Goal: Complete application form: Complete application form

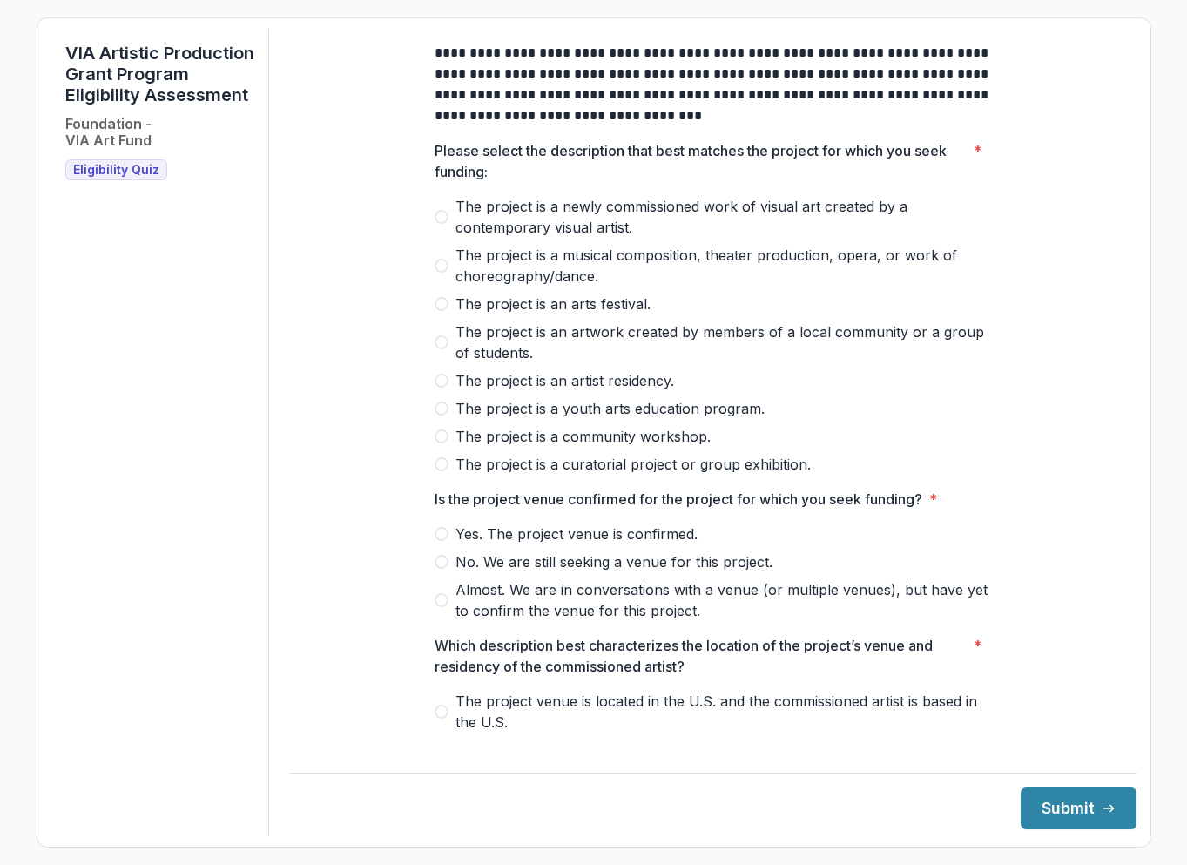
click at [106, 178] on span "Eligibility Quiz" at bounding box center [116, 170] width 86 height 15
click at [558, 313] on span "The project is an arts festival." at bounding box center [553, 304] width 195 height 21
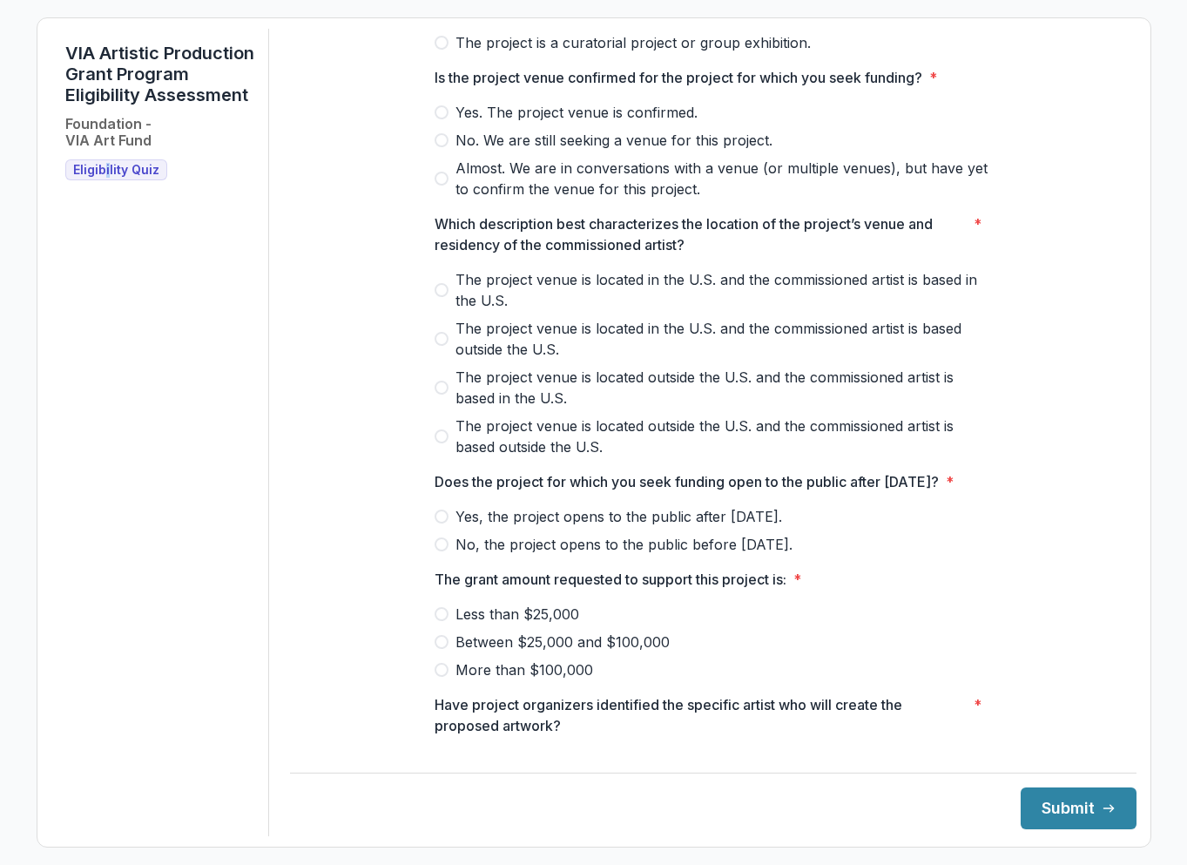
scroll to position [532, 0]
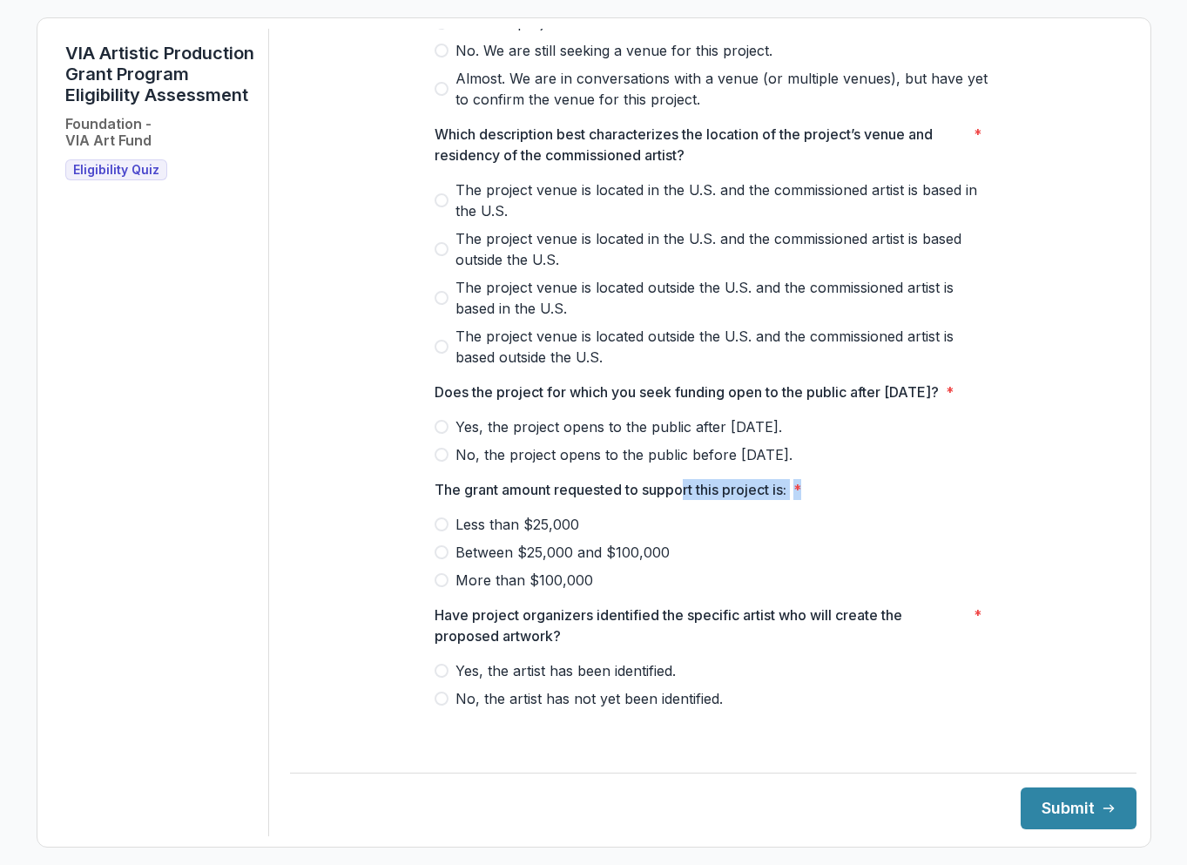
drag, startPoint x: 681, startPoint y: 506, endPoint x: 1001, endPoint y: 504, distance: 319.7
click at [1005, 501] on div "**********" at bounding box center [713, 127] width 847 height 1220
click at [915, 531] on label "Less than $25,000" at bounding box center [714, 524] width 558 height 21
drag, startPoint x: 670, startPoint y: 627, endPoint x: 894, endPoint y: 637, distance: 224.1
click at [894, 637] on p "Have project organizers identified the specific artist who will create the prop…" at bounding box center [701, 626] width 532 height 42
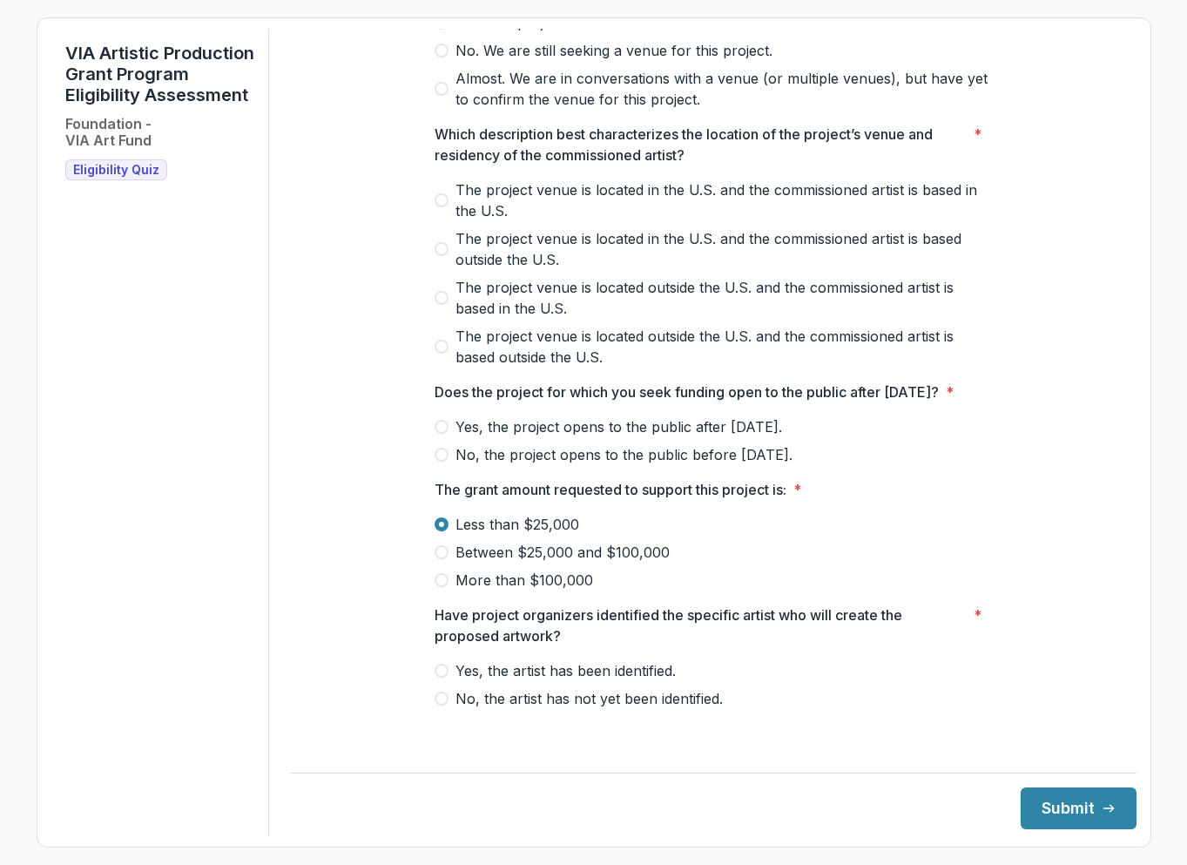
click at [878, 664] on div "Have project organizers identified the specific artist who will create the prop…" at bounding box center [714, 657] width 558 height 105
click at [443, 706] on span at bounding box center [442, 699] width 14 height 14
drag, startPoint x: 463, startPoint y: 381, endPoint x: 658, endPoint y: 402, distance: 196.4
click at [658, 402] on p "Does the project for which you seek funding open to the public after [DATE]?" at bounding box center [687, 392] width 504 height 21
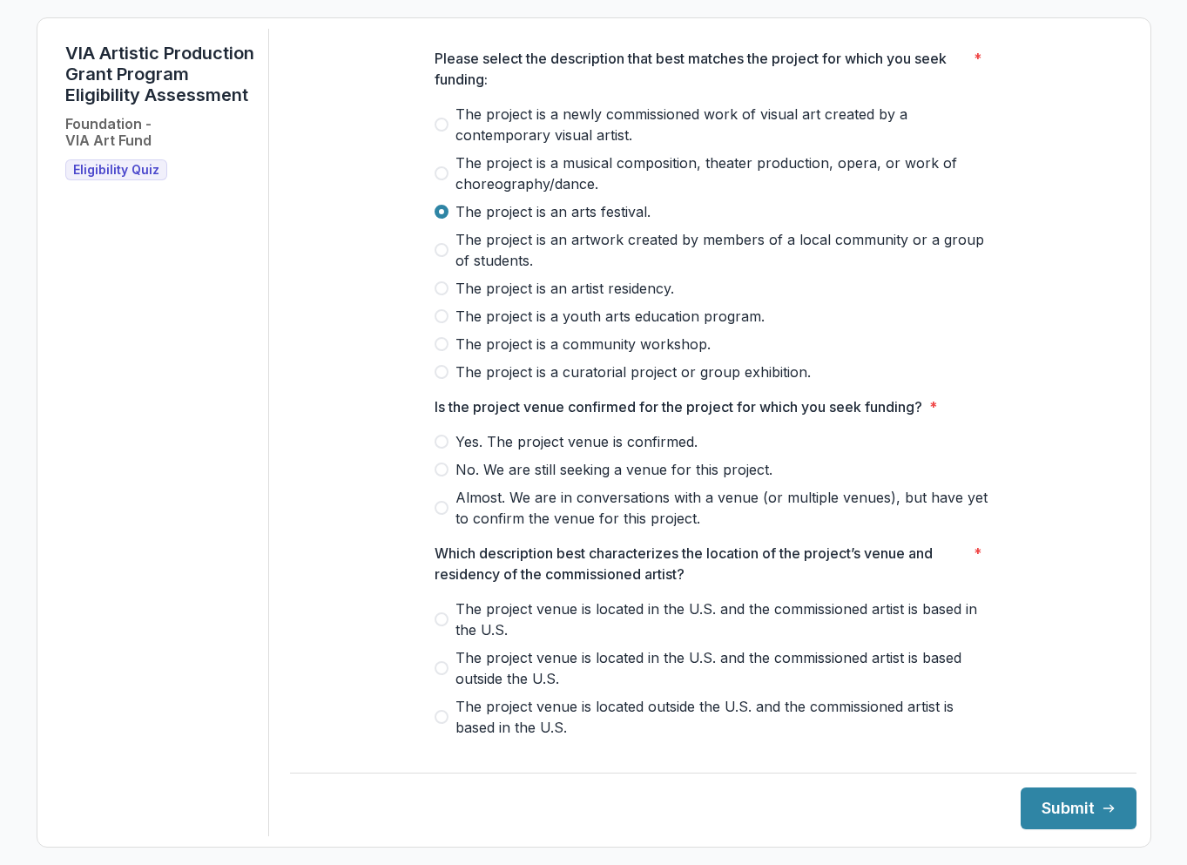
scroll to position [0, 0]
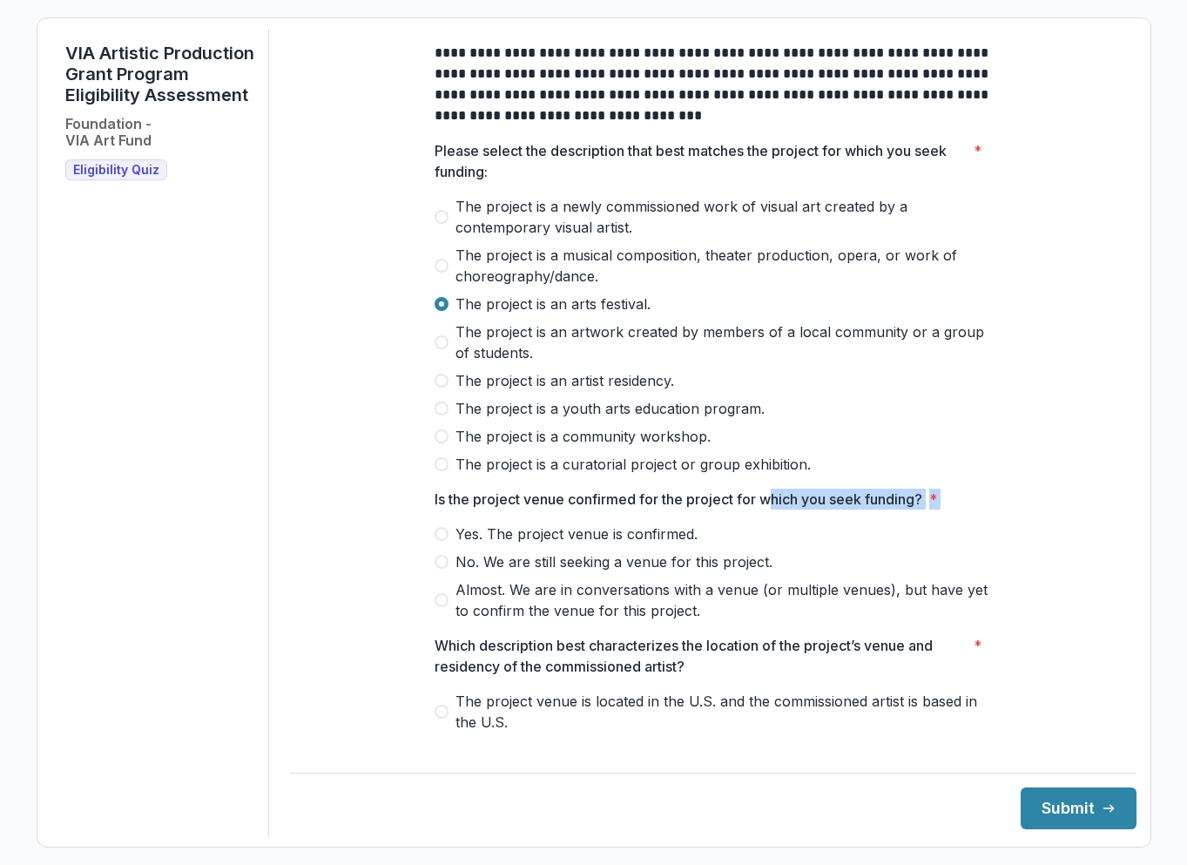
drag, startPoint x: 772, startPoint y: 517, endPoint x: 879, endPoint y: 562, distance: 116.0
click at [879, 562] on div "Is the project venue confirmed for the project for which you seek funding? * Ye…" at bounding box center [714, 555] width 558 height 132
click at [528, 572] on span "No. We are still seeking a venue for this project." at bounding box center [614, 561] width 317 height 21
click at [529, 391] on span "The project is an artist residency." at bounding box center [565, 380] width 219 height 21
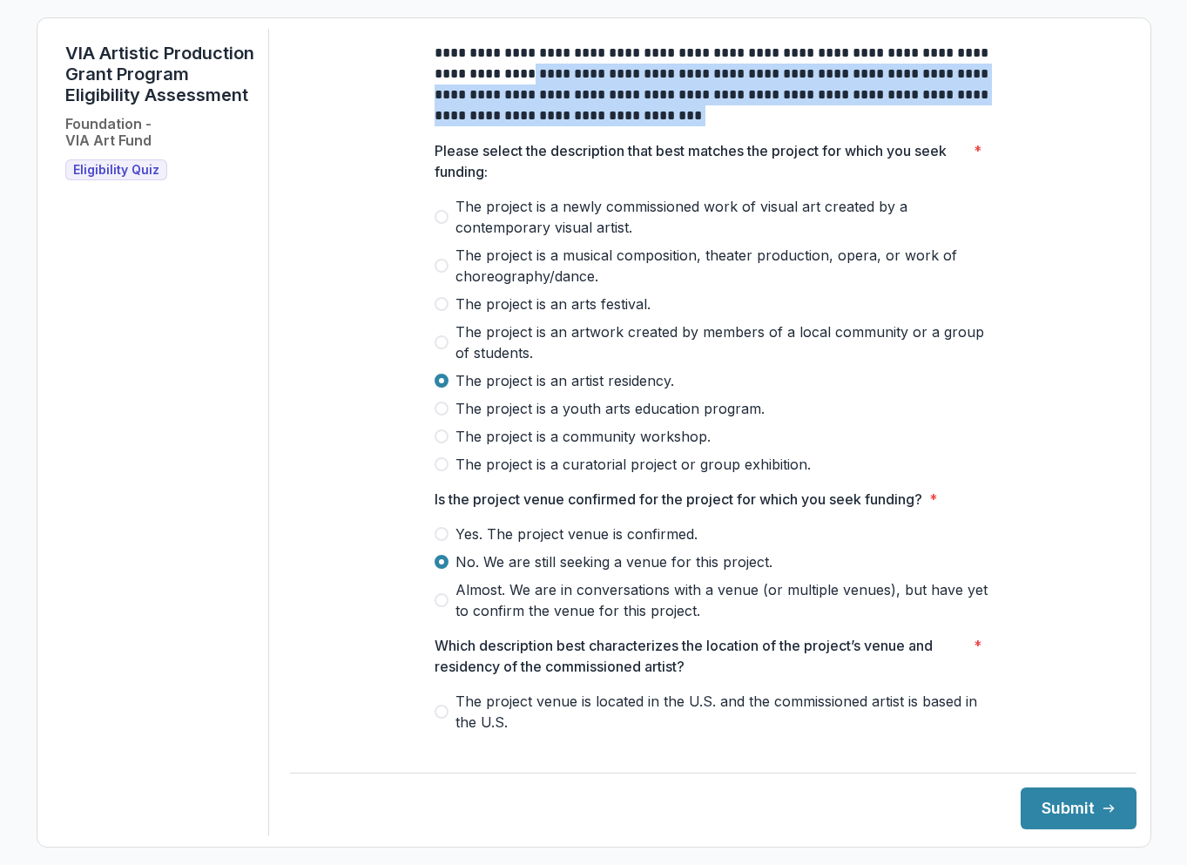
drag, startPoint x: 503, startPoint y: 79, endPoint x: 656, endPoint y: 149, distance: 168.4
click at [656, 149] on div "**********" at bounding box center [714, 639] width 558 height 1220
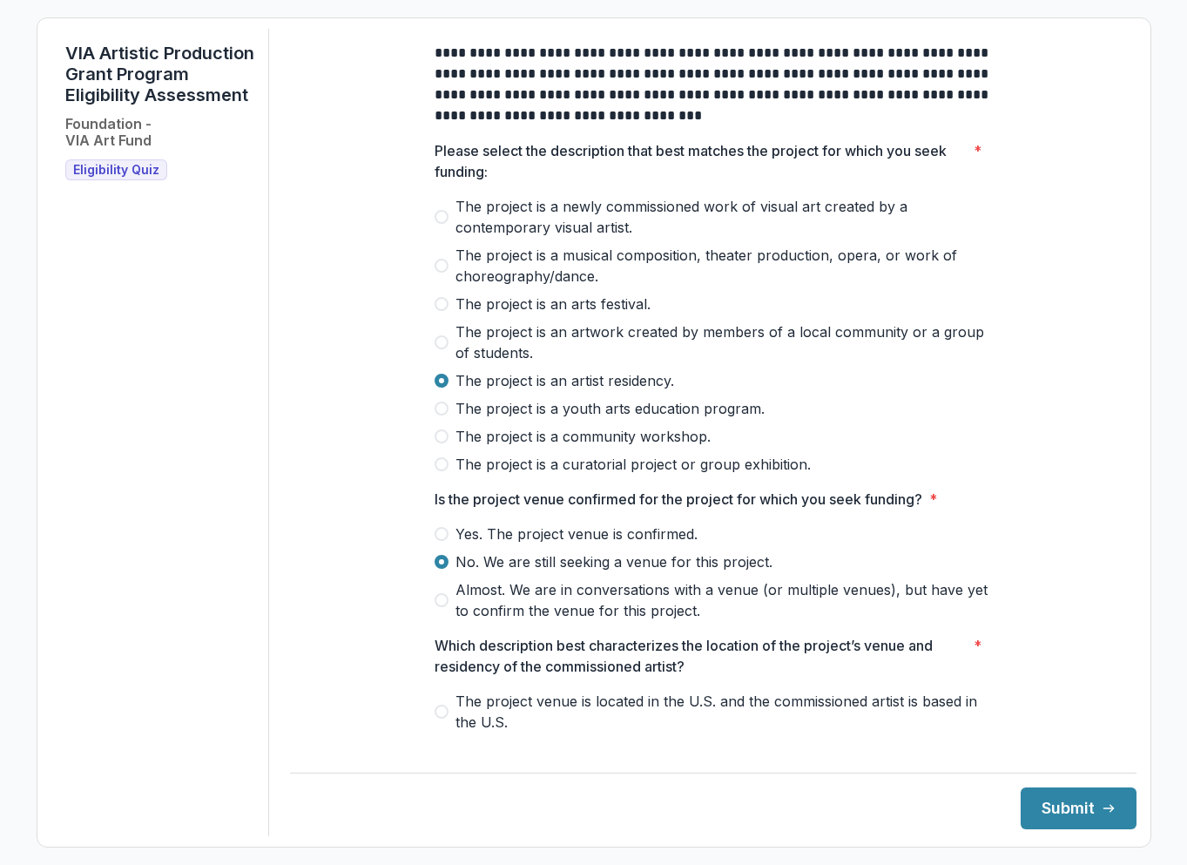
click at [659, 168] on p "Please select the description that best matches the project for which you seek …" at bounding box center [701, 161] width 532 height 42
drag, startPoint x: 64, startPoint y: 40, endPoint x: 225, endPoint y: 110, distance: 174.8
click at [225, 110] on div "VIA Artistic Production Grant Program Eligibility Assessment Foundation - VIA A…" at bounding box center [160, 433] width 218 height 808
copy h1 "VIA Artistic Production Grant Program Eligibility Assessment"
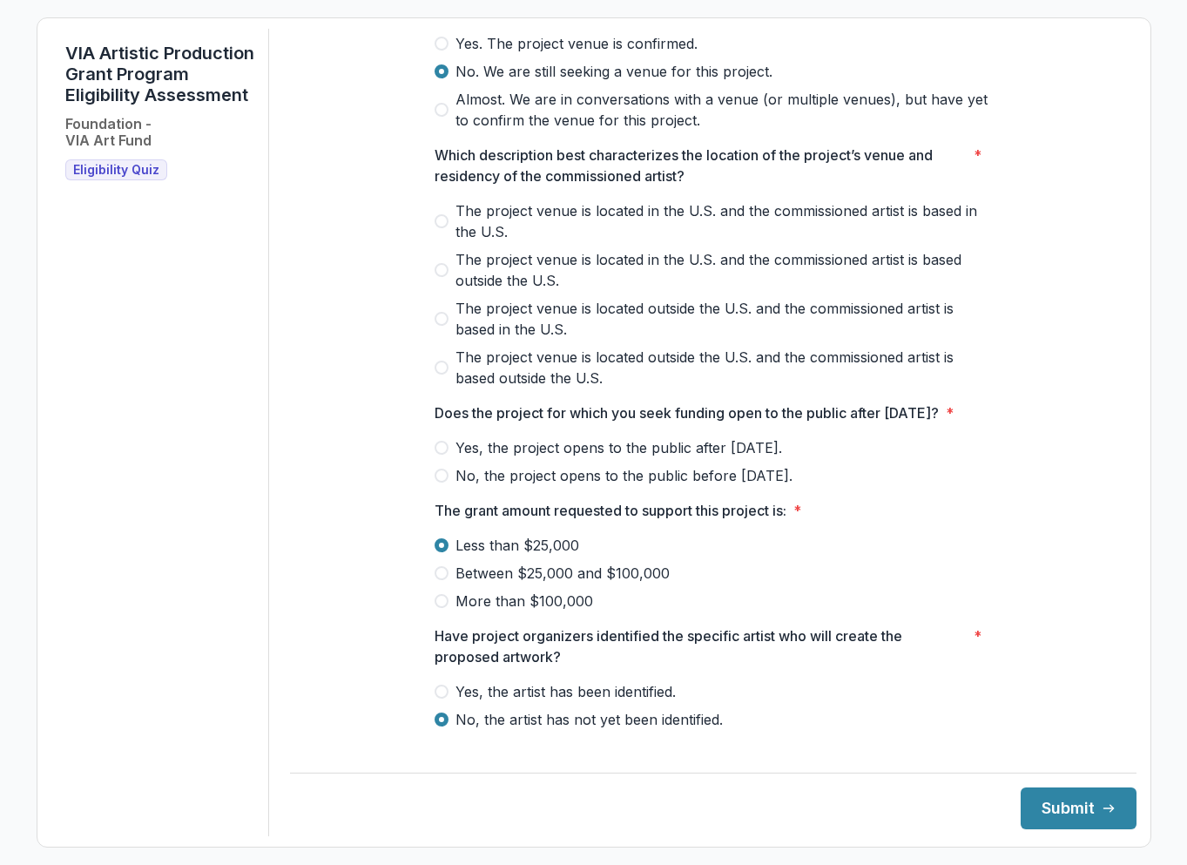
scroll to position [532, 0]
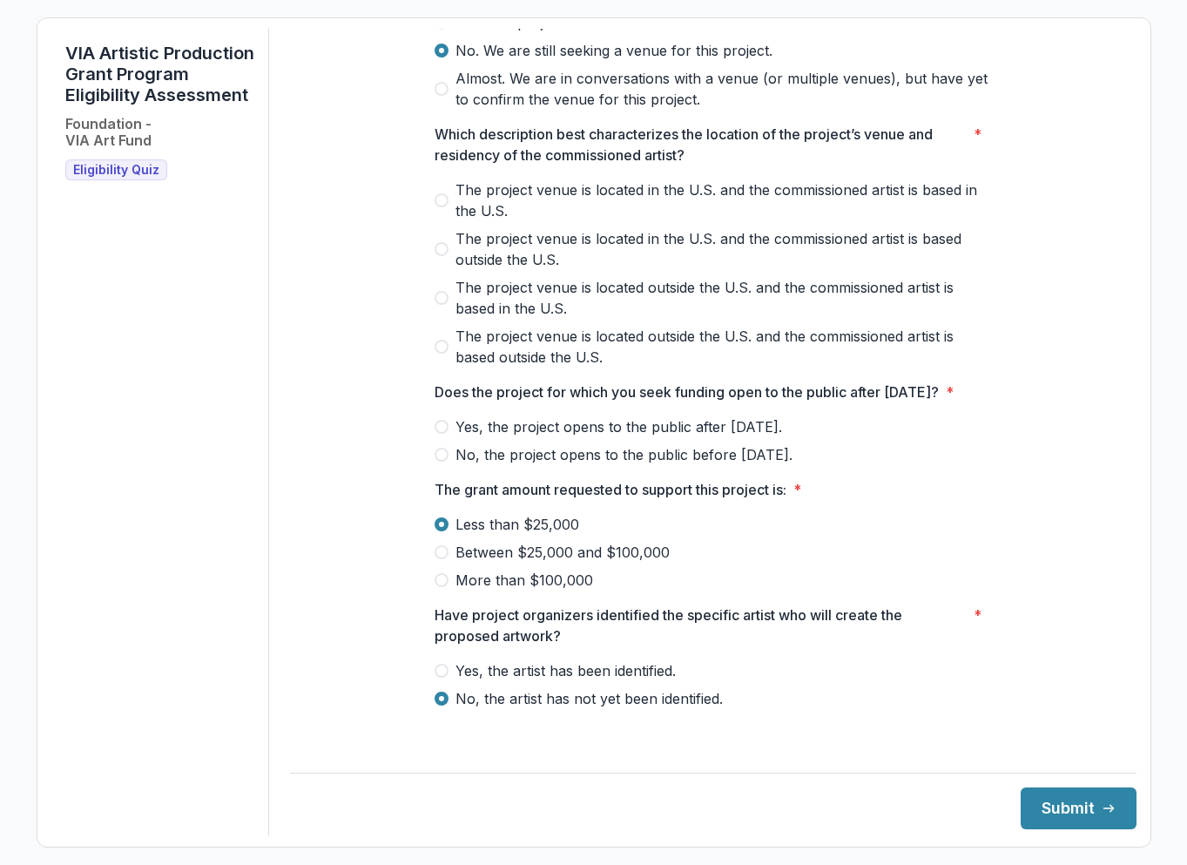
click at [82, 149] on h2 "Foundation - VIA Art Fund" at bounding box center [108, 132] width 86 height 33
drag, startPoint x: 82, startPoint y: 153, endPoint x: 84, endPoint y: 138, distance: 15.8
click at [82, 149] on h2 "Foundation - VIA Art Fund" at bounding box center [108, 132] width 86 height 33
click at [84, 93] on h1 "VIA Artistic Production Grant Program Eligibility Assessment" at bounding box center [159, 74] width 189 height 63
click at [109, 178] on span "Eligibility Quiz" at bounding box center [116, 170] width 86 height 15
